Goal: Task Accomplishment & Management: Manage account settings

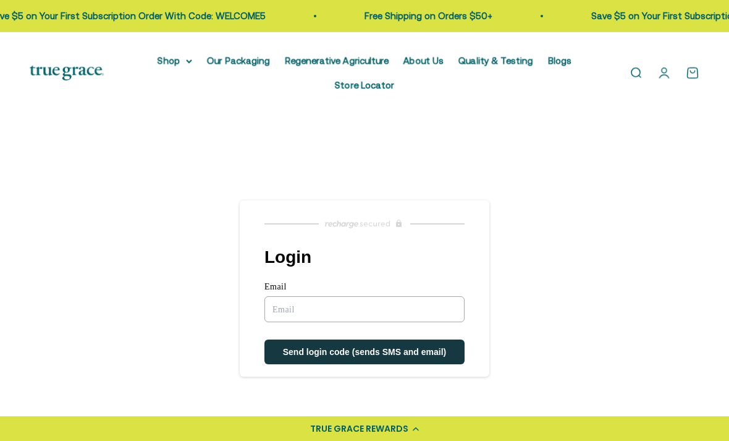
click at [422, 313] on input "Email" at bounding box center [364, 309] width 200 height 26
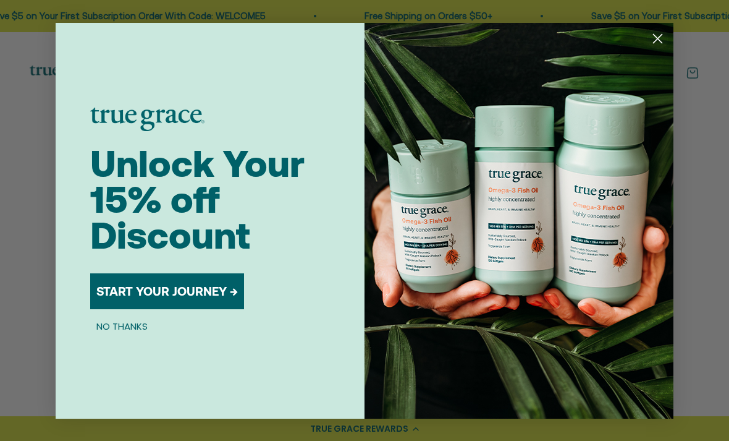
click at [138, 327] on button "NO THANKS" at bounding box center [122, 326] width 64 height 15
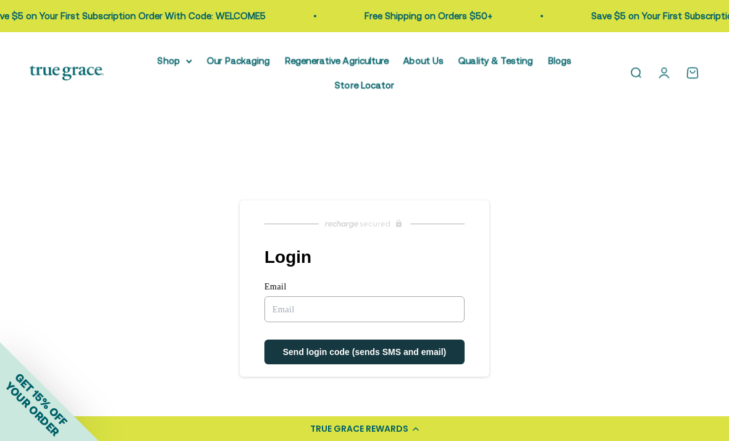
click at [360, 310] on input "Email" at bounding box center [364, 309] width 200 height 26
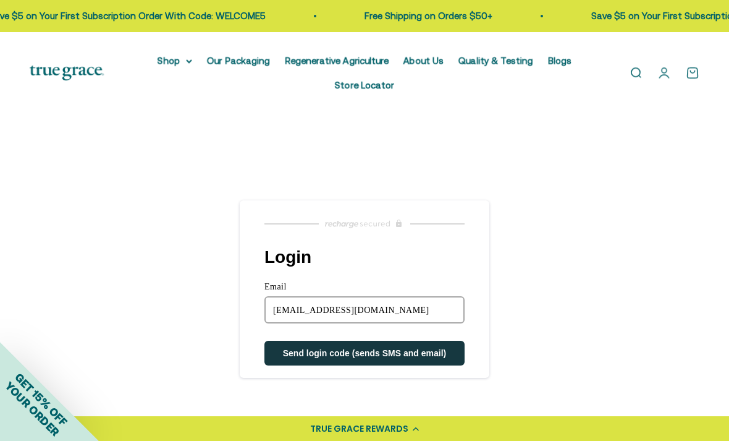
type input "[EMAIL_ADDRESS][DOMAIN_NAME]"
click at [359, 364] on button "Send login code (sends SMS and email)" at bounding box center [364, 352] width 200 height 25
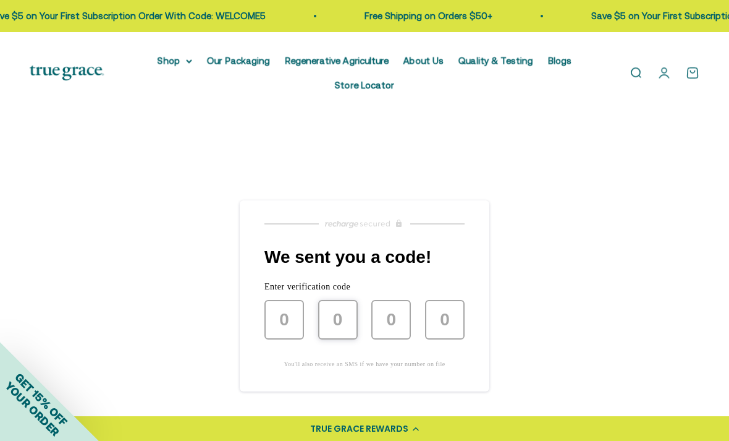
type input "3"
type input "6"
type input "2"
type input "4"
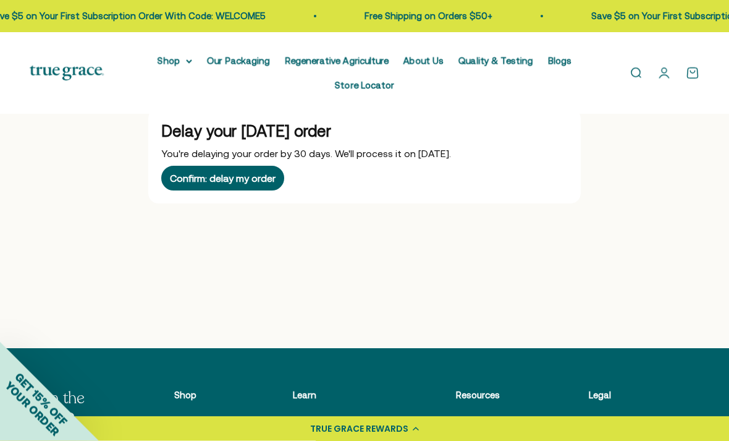
scroll to position [30, 0]
click at [269, 177] on div "Confirm: delay my order" at bounding box center [223, 178] width 106 height 10
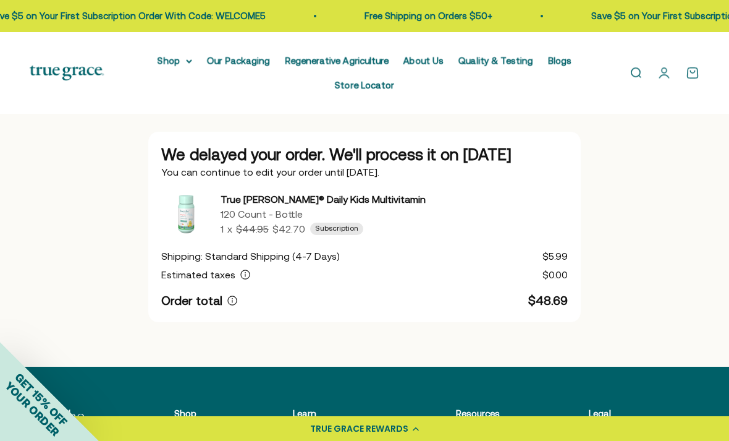
scroll to position [32, 0]
